Goal: Information Seeking & Learning: Check status

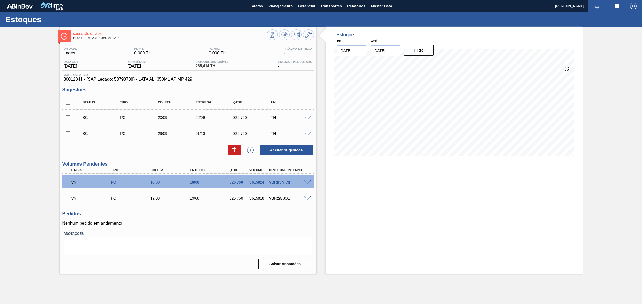
click at [305, 183] on span at bounding box center [307, 183] width 6 height 4
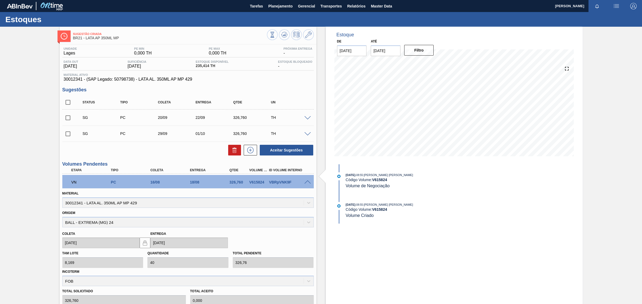
click at [374, 184] on span "Volume de Negociação" at bounding box center [368, 186] width 44 height 5
click at [347, 184] on span "Volume de Negociação" at bounding box center [368, 186] width 44 height 5
click at [378, 181] on strong "V 615824" at bounding box center [379, 180] width 15 height 4
click at [370, 189] on div "13/08/2025 - 08:55 : BRUNO DE MELLO DUARTE Código Volume: V 615824 Volume de Ne…" at bounding box center [404, 184] width 138 height 22
click at [355, 184] on span "Volume de Negociação" at bounding box center [368, 186] width 44 height 5
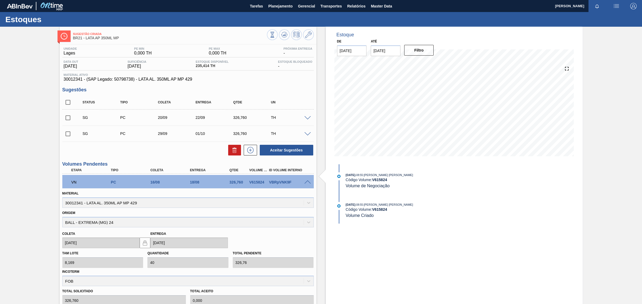
click at [341, 185] on div "13/08/2025 - 08:55 : BRUNO DE MELLO DUARTE Código Volume: V 615824 Volume de Ne…" at bounding box center [404, 181] width 138 height 16
click at [353, 177] on span "[DATE]" at bounding box center [351, 175] width 10 height 3
click at [374, 187] on span "Volume de Negociação" at bounding box center [368, 186] width 44 height 5
click at [382, 174] on span ": BRUNO DE MELLO DUARTE" at bounding box center [388, 175] width 50 height 3
click at [352, 187] on span "Volume de Negociação" at bounding box center [368, 186] width 44 height 5
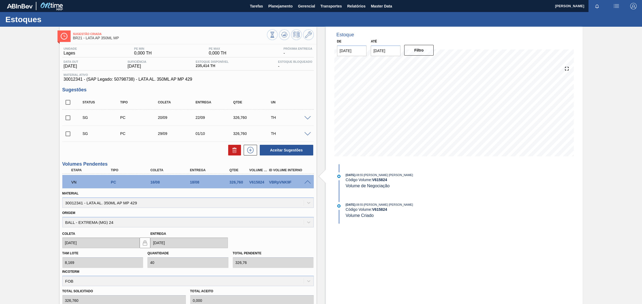
click at [380, 188] on span "Volume de Negociação" at bounding box center [368, 186] width 44 height 5
click at [382, 181] on strong "V 615824" at bounding box center [379, 180] width 15 height 4
drag, startPoint x: 250, startPoint y: 184, endPoint x: 264, endPoint y: 185, distance: 14.8
click at [264, 185] on div "V615824" at bounding box center [258, 182] width 21 height 4
copy div "V615824"
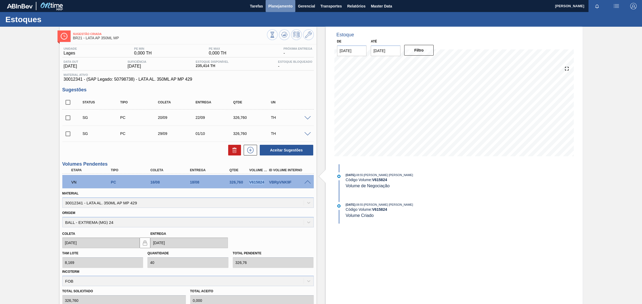
click at [287, 2] on button "Planejamento" at bounding box center [281, 6] width 30 height 12
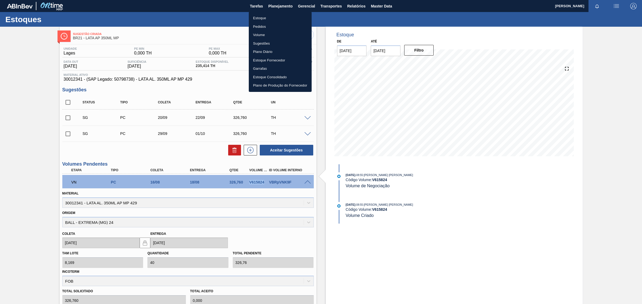
click at [258, 33] on li "Volume" at bounding box center [280, 35] width 63 height 9
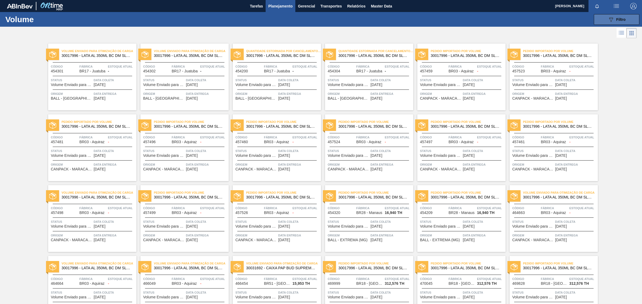
click at [609, 14] on button "089F7B8B-B2A5-4AFE-B5C0-19BA573D28AC Filtro" at bounding box center [616, 19] width 45 height 11
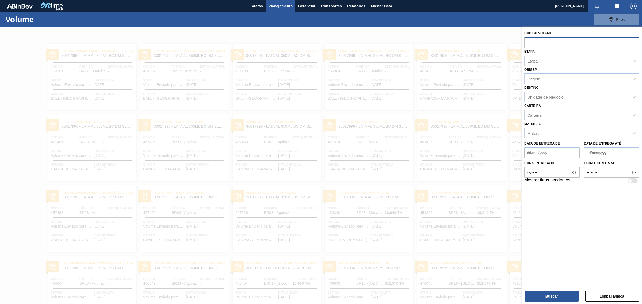
click at [534, 42] on input "text" at bounding box center [581, 42] width 115 height 10
paste input "V615824"
type input "V615824"
click at [549, 62] on div "Etapa Etapa" at bounding box center [581, 57] width 115 height 18
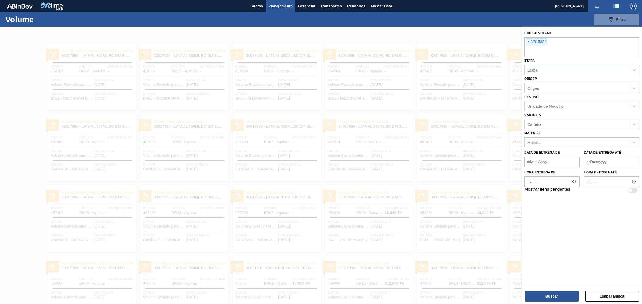
click at [553, 60] on div "Etapa Etapa" at bounding box center [581, 66] width 115 height 18
click at [556, 300] on button "Buscar" at bounding box center [552, 296] width 54 height 11
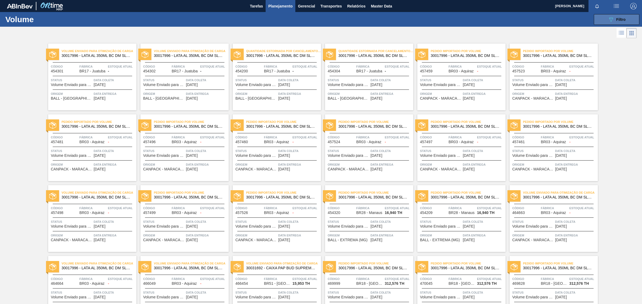
click at [632, 20] on button "089F7B8B-B2A5-4AFE-B5C0-19BA573D28AC Filtro" at bounding box center [616, 19] width 45 height 11
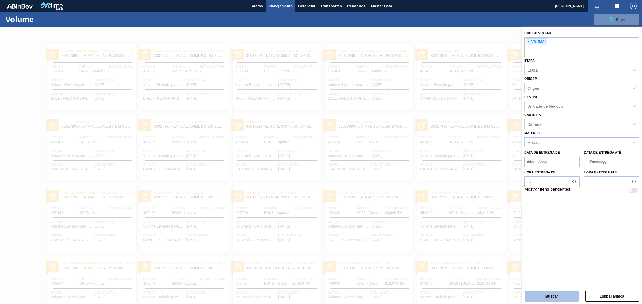
click at [545, 297] on button "Buscar" at bounding box center [552, 296] width 54 height 11
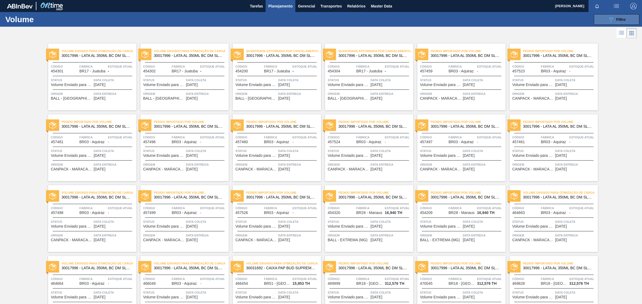
click at [604, 19] on button "089F7B8B-B2A5-4AFE-B5C0-19BA573D28AC Filtro" at bounding box center [616, 19] width 45 height 11
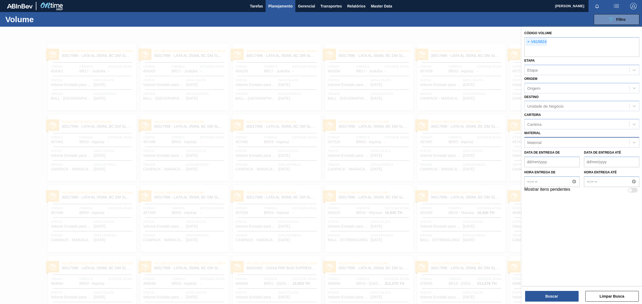
click at [557, 141] on div "Material" at bounding box center [577, 143] width 105 height 8
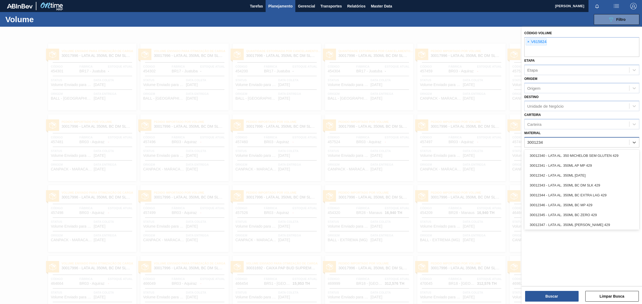
type input "30012341"
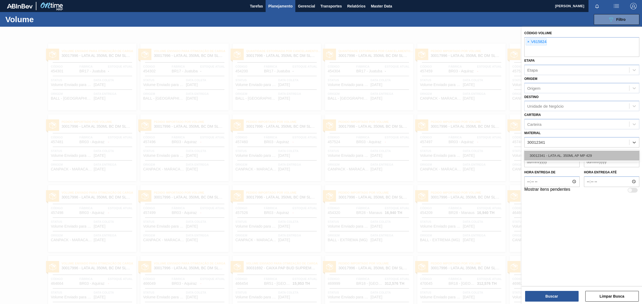
click at [551, 155] on div "30012341 - LATA AL. 350ML AP MP 429" at bounding box center [581, 156] width 115 height 10
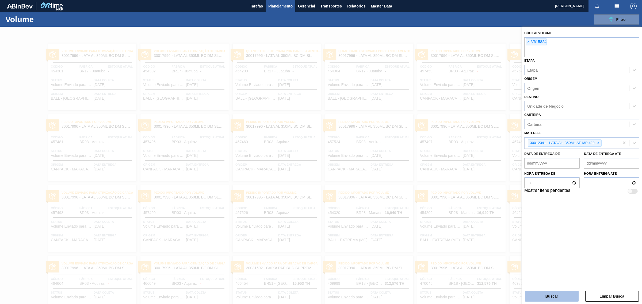
click at [561, 299] on button "Buscar" at bounding box center [552, 296] width 54 height 11
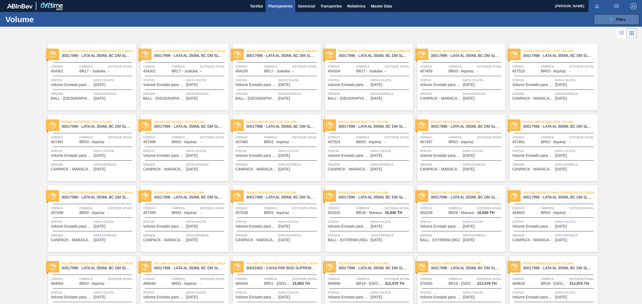
click at [620, 18] on span "Filtro" at bounding box center [620, 19] width 9 height 4
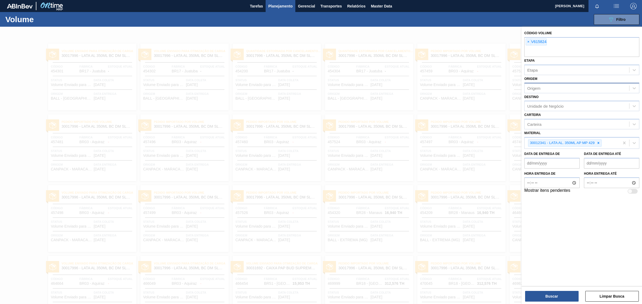
click at [556, 88] on div "Origem" at bounding box center [577, 88] width 105 height 8
click at [566, 229] on div "Código Volume × V615824 Etapa Etapa Origem Origem Destino Unidade de Negócio Ca…" at bounding box center [582, 156] width 120 height 259
click at [554, 295] on button "Buscar" at bounding box center [552, 296] width 54 height 11
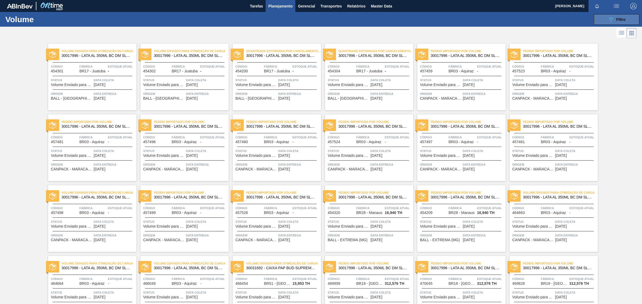
click at [604, 18] on button "089F7B8B-B2A5-4AFE-B5C0-19BA573D28AC Filtro" at bounding box center [616, 19] width 45 height 11
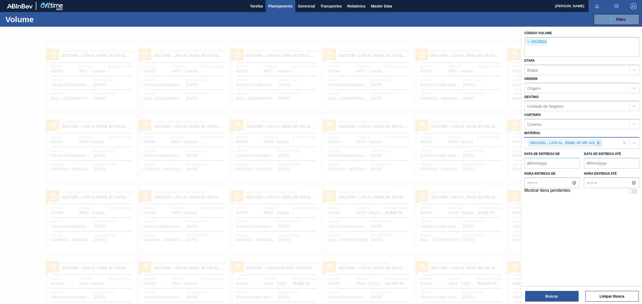
click at [599, 145] on div at bounding box center [599, 143] width 6 height 7
click at [570, 297] on button "Buscar" at bounding box center [552, 296] width 54 height 11
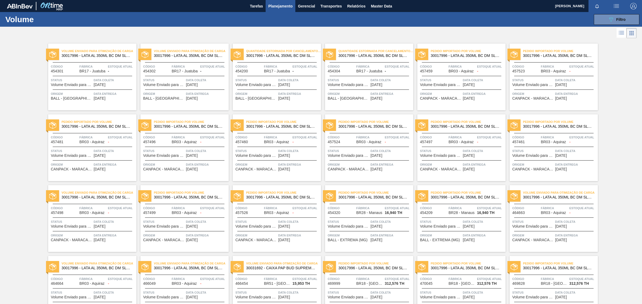
click at [618, 32] on icon at bounding box center [621, 33] width 6 height 6
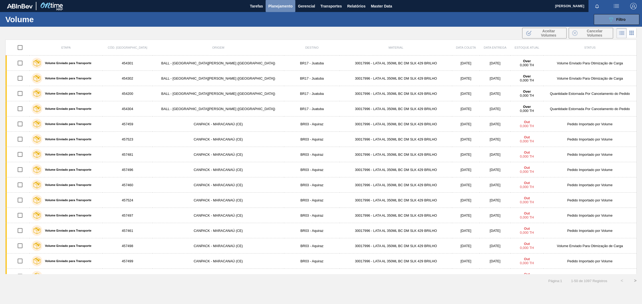
click at [286, 6] on span "Planejamento" at bounding box center [280, 6] width 24 height 6
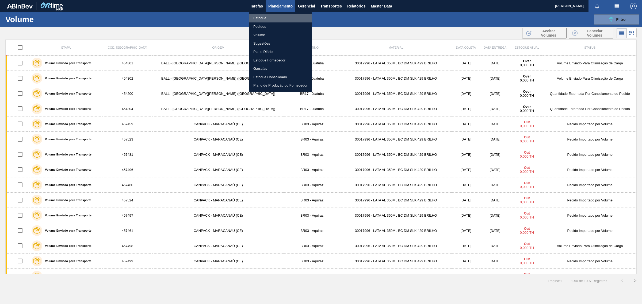
click at [265, 17] on li "Estoque" at bounding box center [280, 18] width 63 height 9
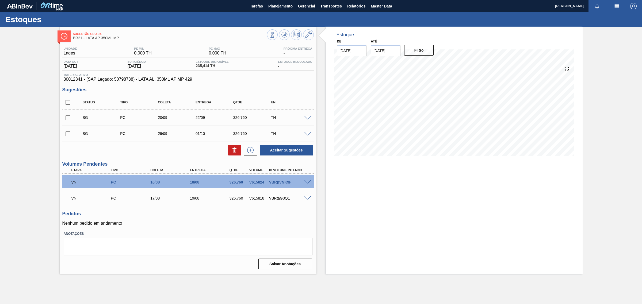
click at [308, 179] on div "VN PC 16/08 18/08 326,760 V615824 VBRpVNK9F" at bounding box center [188, 181] width 252 height 13
click at [308, 182] on span at bounding box center [307, 183] width 6 height 4
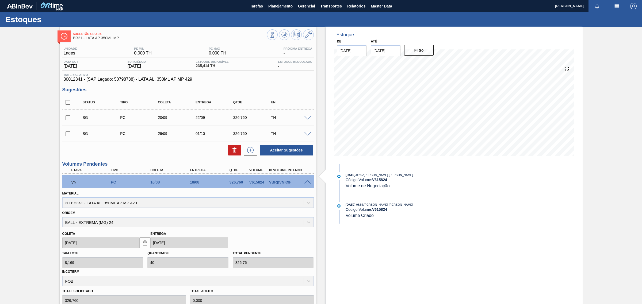
click at [383, 181] on strong "V 615824" at bounding box center [379, 180] width 15 height 4
click at [275, 37] on icon at bounding box center [272, 35] width 6 height 6
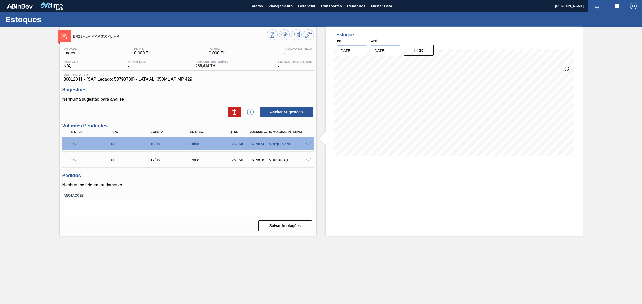
click at [305, 146] on div "VBRpVNK9F" at bounding box center [290, 144] width 45 height 4
click at [308, 143] on span at bounding box center [307, 144] width 6 height 4
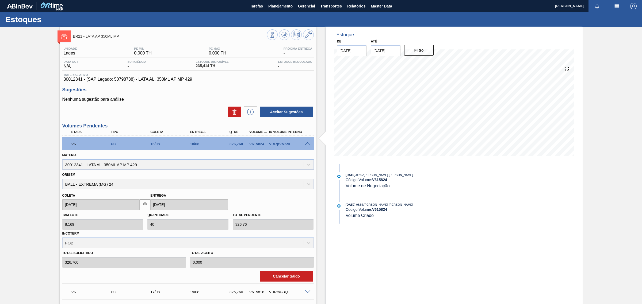
click at [307, 184] on div "Origem BALL - EXTREMA (MG) 24" at bounding box center [188, 180] width 252 height 18
click at [382, 177] on span ": BRUNO DE MELLO DUARTE" at bounding box center [388, 175] width 50 height 3
click at [380, 179] on strong "V 615824" at bounding box center [379, 180] width 15 height 4
drag, startPoint x: 374, startPoint y: 181, endPoint x: 384, endPoint y: 181, distance: 10.4
click at [384, 181] on strong "V 615824" at bounding box center [379, 180] width 15 height 4
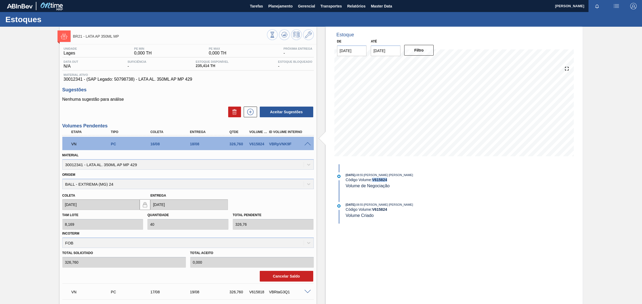
drag, startPoint x: 372, startPoint y: 181, endPoint x: 391, endPoint y: 182, distance: 18.2
click at [391, 182] on div "13/08/2025 - 08:55 : BRUNO DE MELLO DUARTE Código Volume: V 615824 Volume de Ne…" at bounding box center [409, 181] width 127 height 16
copy strong "V 615824"
click at [292, 6] on span "Planejamento" at bounding box center [280, 6] width 24 height 6
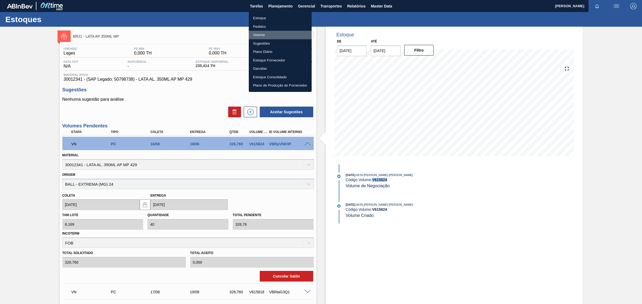
click at [260, 34] on li "Volume" at bounding box center [280, 35] width 63 height 9
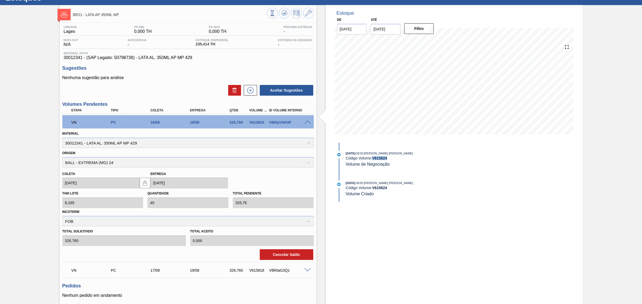
scroll to position [63, 0]
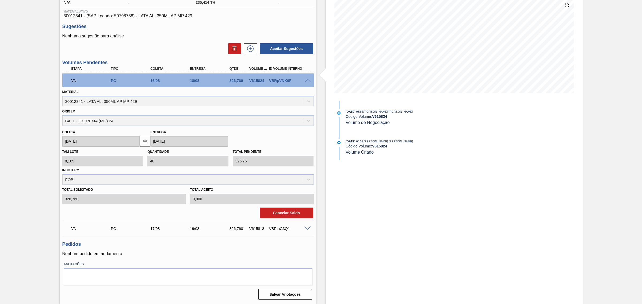
click at [304, 230] on span at bounding box center [307, 229] width 6 height 4
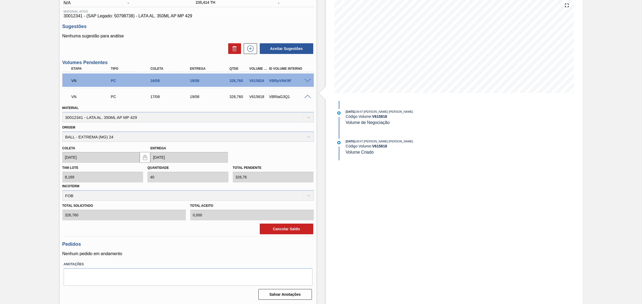
click at [306, 98] on span at bounding box center [307, 97] width 6 height 4
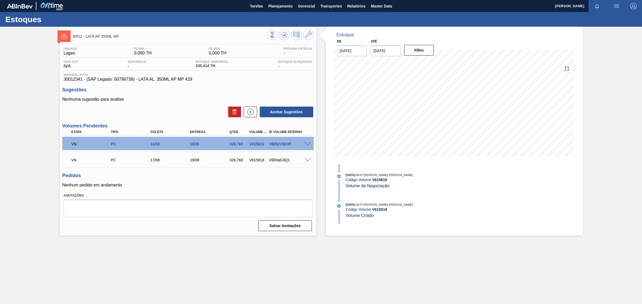
click at [305, 143] on span at bounding box center [307, 144] width 6 height 4
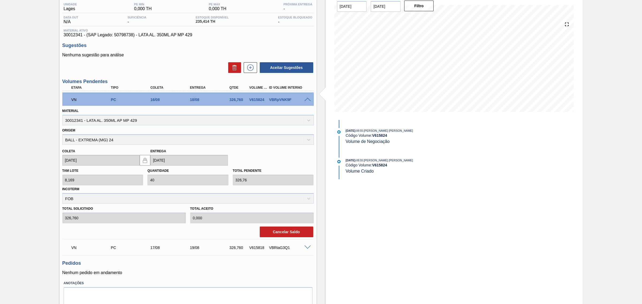
scroll to position [63, 0]
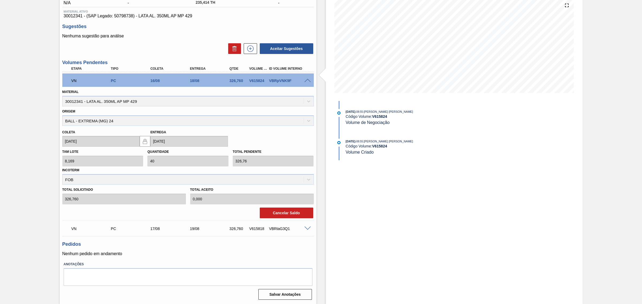
click at [306, 80] on span at bounding box center [307, 81] width 6 height 4
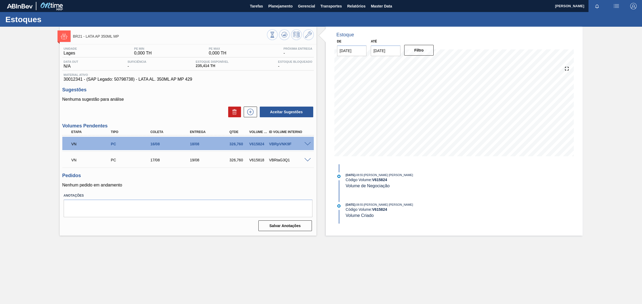
click at [306, 161] on span at bounding box center [307, 160] width 6 height 4
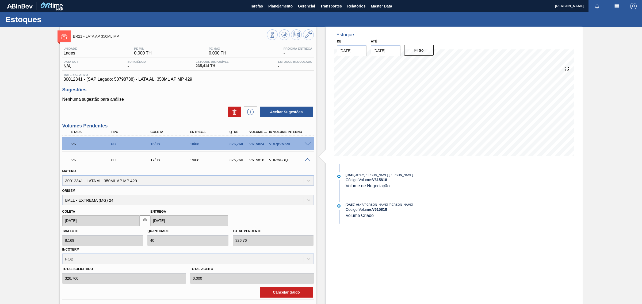
click at [304, 144] on span at bounding box center [307, 144] width 6 height 4
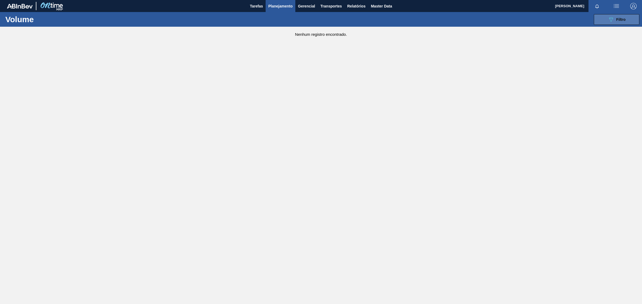
click at [621, 24] on button "089F7B8B-B2A5-4AFE-B5C0-19BA573D28AC Filtro" at bounding box center [616, 19] width 45 height 11
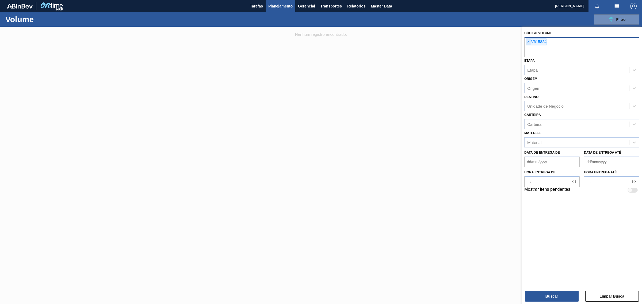
click at [529, 41] on span "×" at bounding box center [528, 42] width 5 height 6
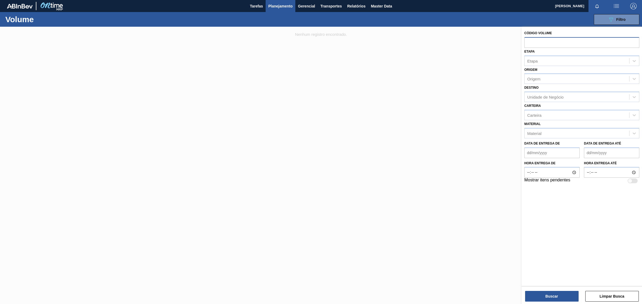
paste input "V615824"
type input "V615824"
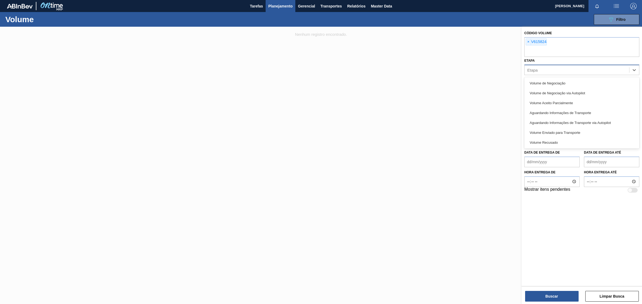
click at [581, 60] on div "Etapa option Volume de Negociação focused, 1 of 7. 7 results available. Use Up …" at bounding box center [581, 66] width 115 height 18
click at [557, 73] on div "Etapa" at bounding box center [577, 70] width 105 height 8
click at [562, 91] on div "Volume de Negociação via Autopilot" at bounding box center [581, 93] width 115 height 10
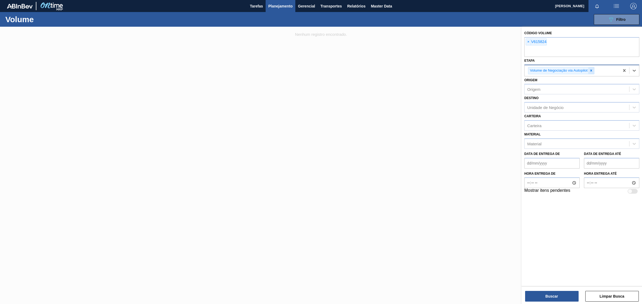
click at [590, 70] on icon at bounding box center [591, 71] width 4 height 4
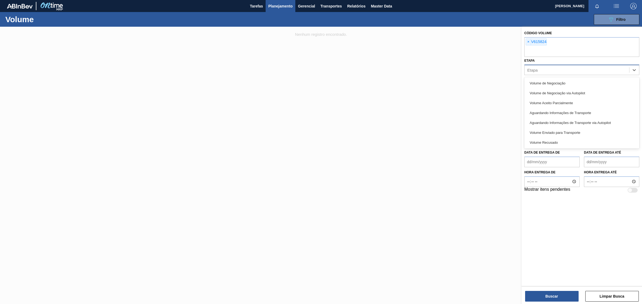
click at [590, 70] on div "Etapa" at bounding box center [577, 70] width 105 height 8
click at [565, 85] on div "Volume de Negociação" at bounding box center [581, 83] width 115 height 10
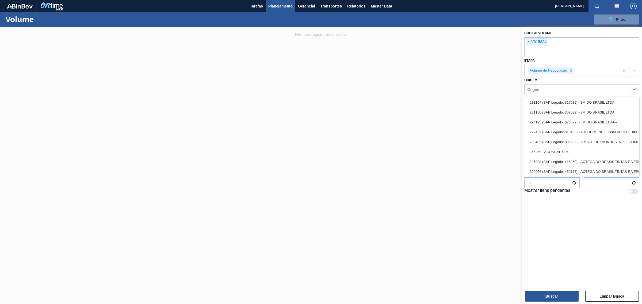
click at [564, 90] on div "Origem" at bounding box center [577, 90] width 105 height 8
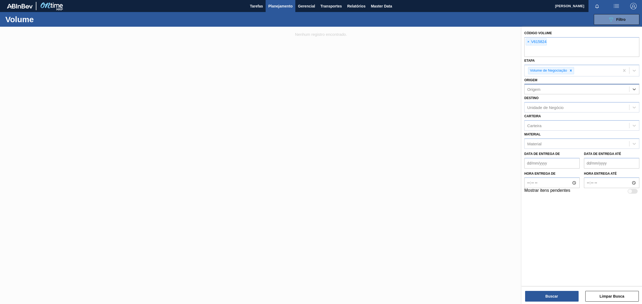
click at [564, 90] on div "Origem" at bounding box center [577, 90] width 105 height 8
click at [549, 105] on div "Unidade de Negócio" at bounding box center [545, 107] width 36 height 5
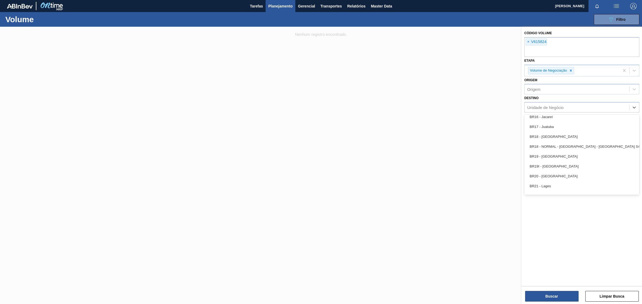
scroll to position [424, 0]
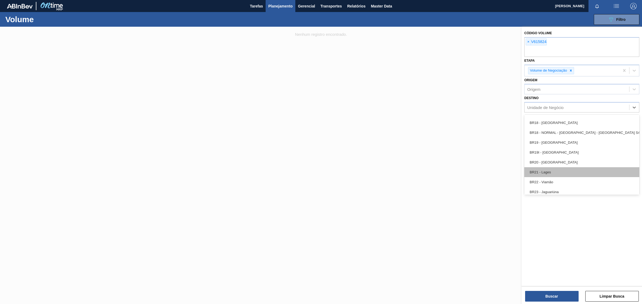
click at [558, 171] on div "BR21 - Lages" at bounding box center [581, 172] width 115 height 10
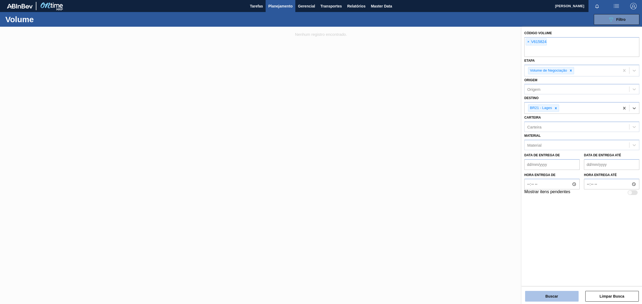
click at [554, 298] on button "Buscar" at bounding box center [552, 296] width 54 height 11
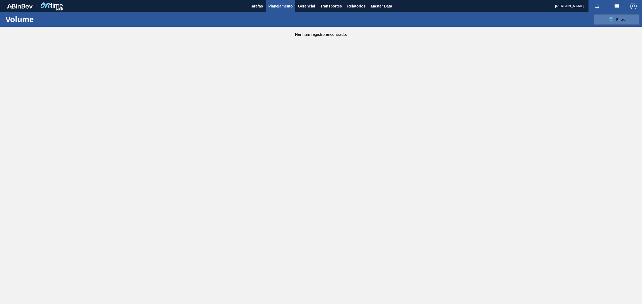
click at [608, 18] on icon "089F7B8B-B2A5-4AFE-B5C0-19BA573D28AC" at bounding box center [611, 19] width 6 height 6
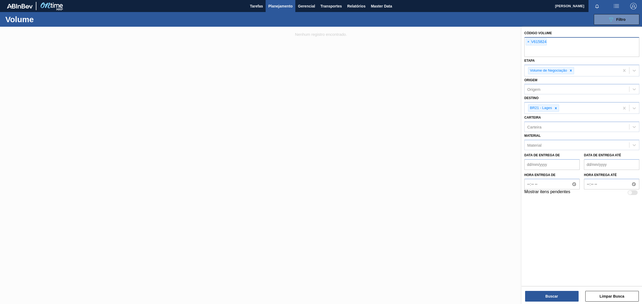
click at [529, 40] on span "×" at bounding box center [528, 42] width 5 height 6
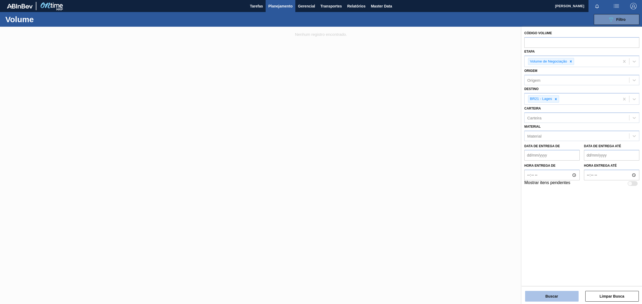
click at [567, 297] on button "Buscar" at bounding box center [552, 296] width 54 height 11
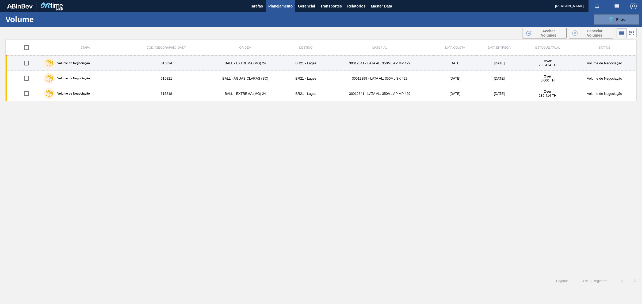
click at [328, 66] on td "30012341 - LATA AL. 350ML AP MP 429" at bounding box center [379, 63] width 109 height 15
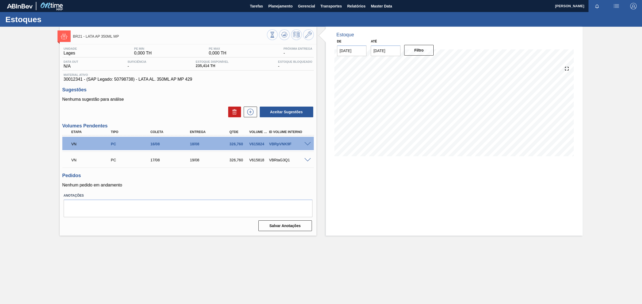
click at [306, 145] on span at bounding box center [307, 144] width 6 height 4
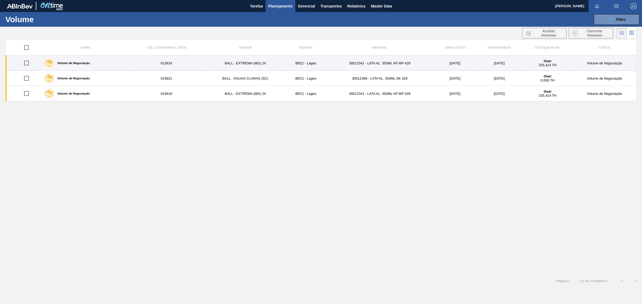
click at [28, 65] on input "checkbox" at bounding box center [26, 63] width 11 height 11
checkbox input "true"
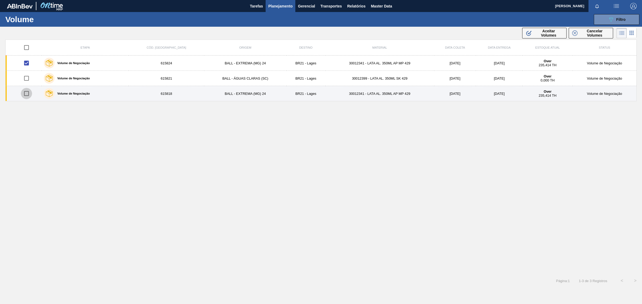
click at [26, 93] on input "checkbox" at bounding box center [26, 93] width 11 height 11
checkbox input "true"
